Goal: Navigation & Orientation: Find specific page/section

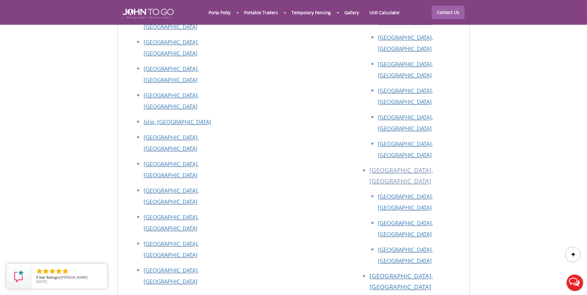
scroll to position [2778, 0]
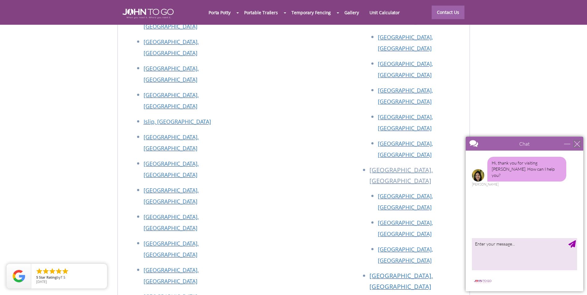
click at [577, 142] on div "close" at bounding box center [577, 144] width 6 height 6
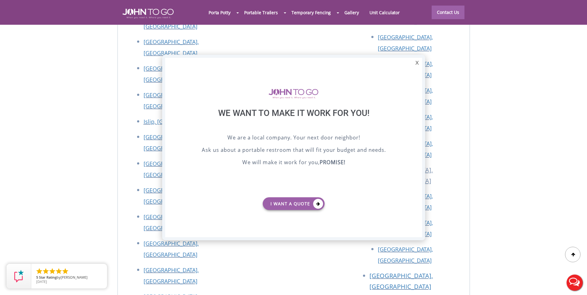
scroll to position [0, 0]
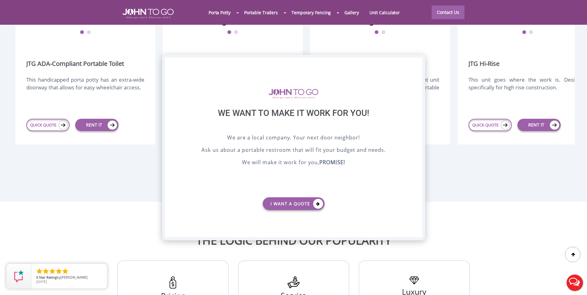
click at [417, 63] on div "X" at bounding box center [417, 63] width 10 height 11
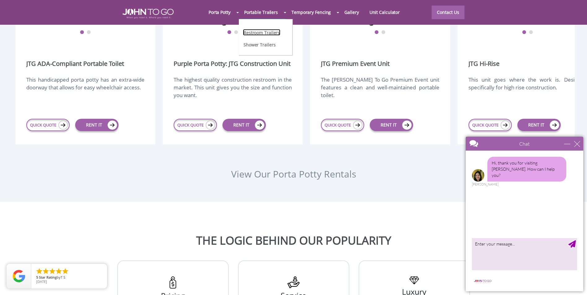
click at [271, 33] on link "Restroom Trailers" at bounding box center [261, 32] width 37 height 6
